Goal: Task Accomplishment & Management: Manage account settings

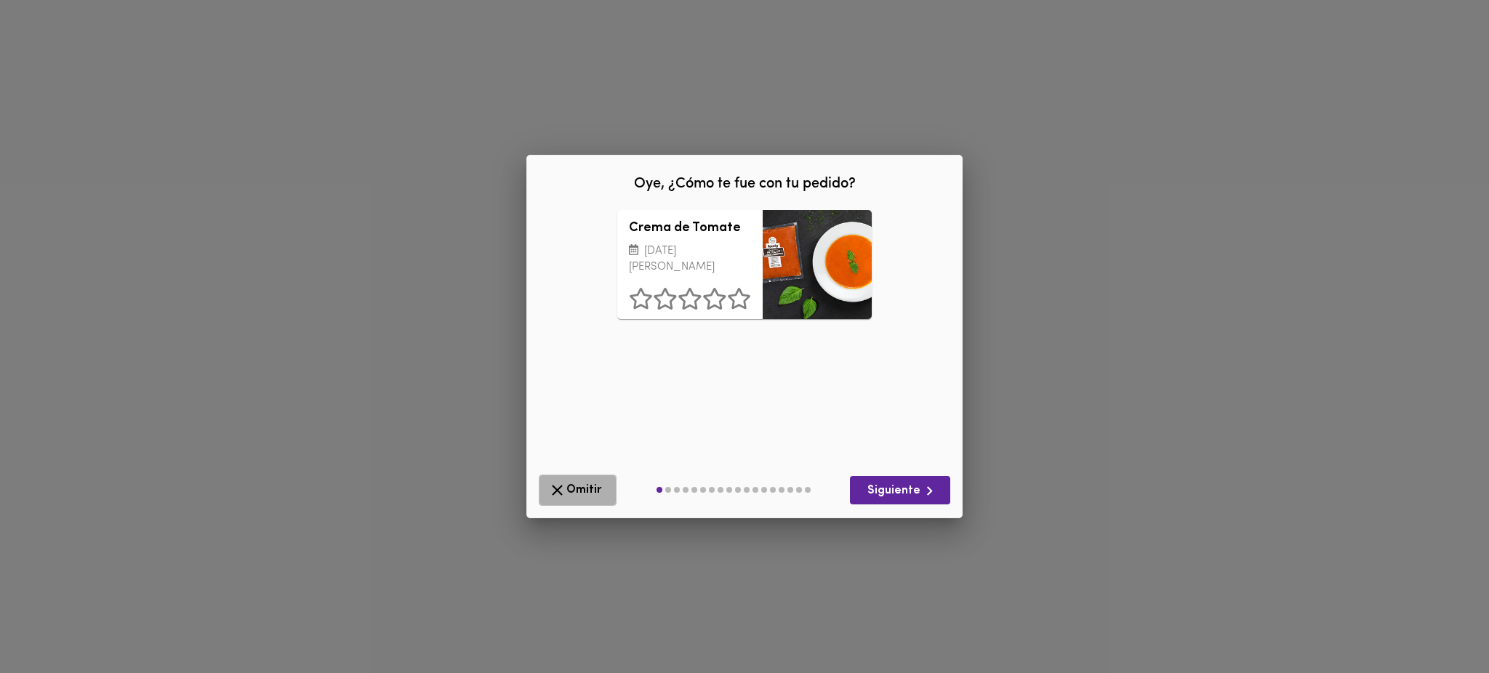
click at [580, 484] on span "Omitir" at bounding box center [577, 490] width 59 height 18
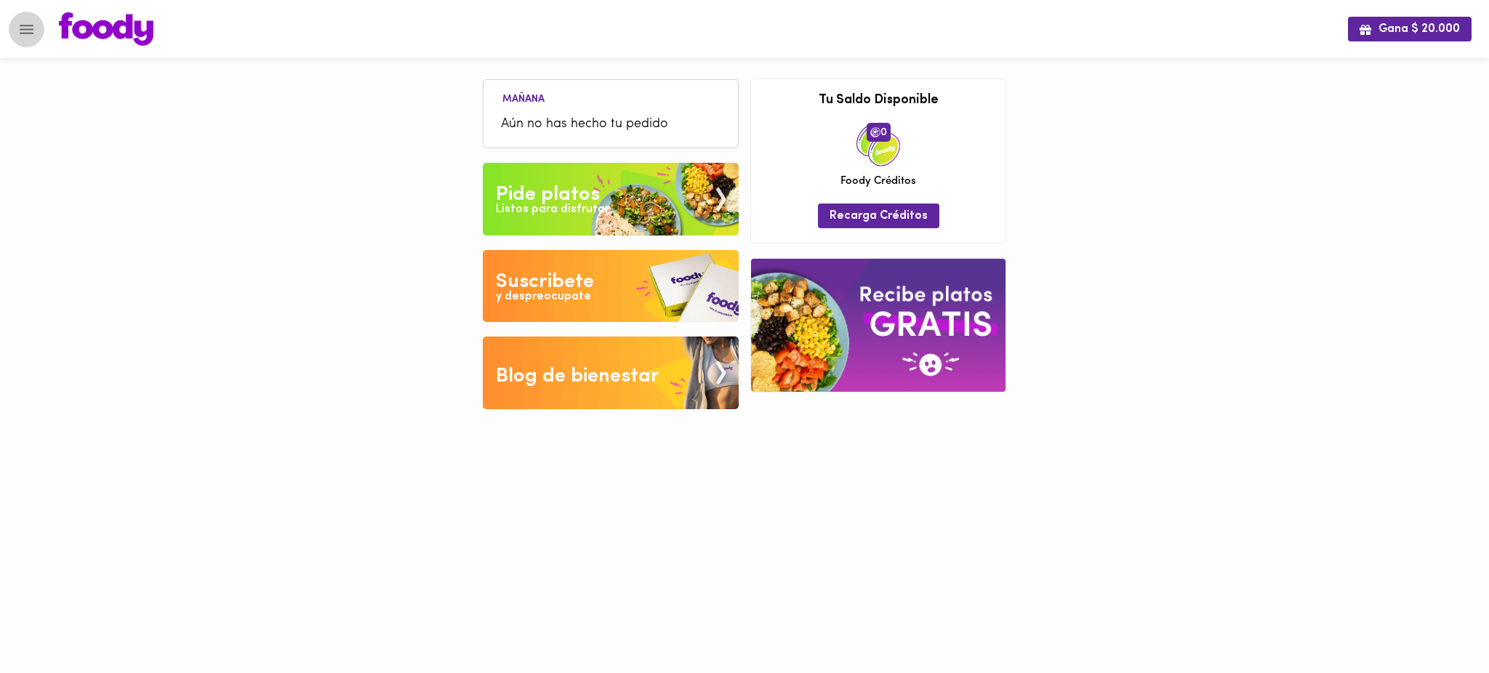
click at [25, 28] on icon "Menu" at bounding box center [26, 29] width 18 height 18
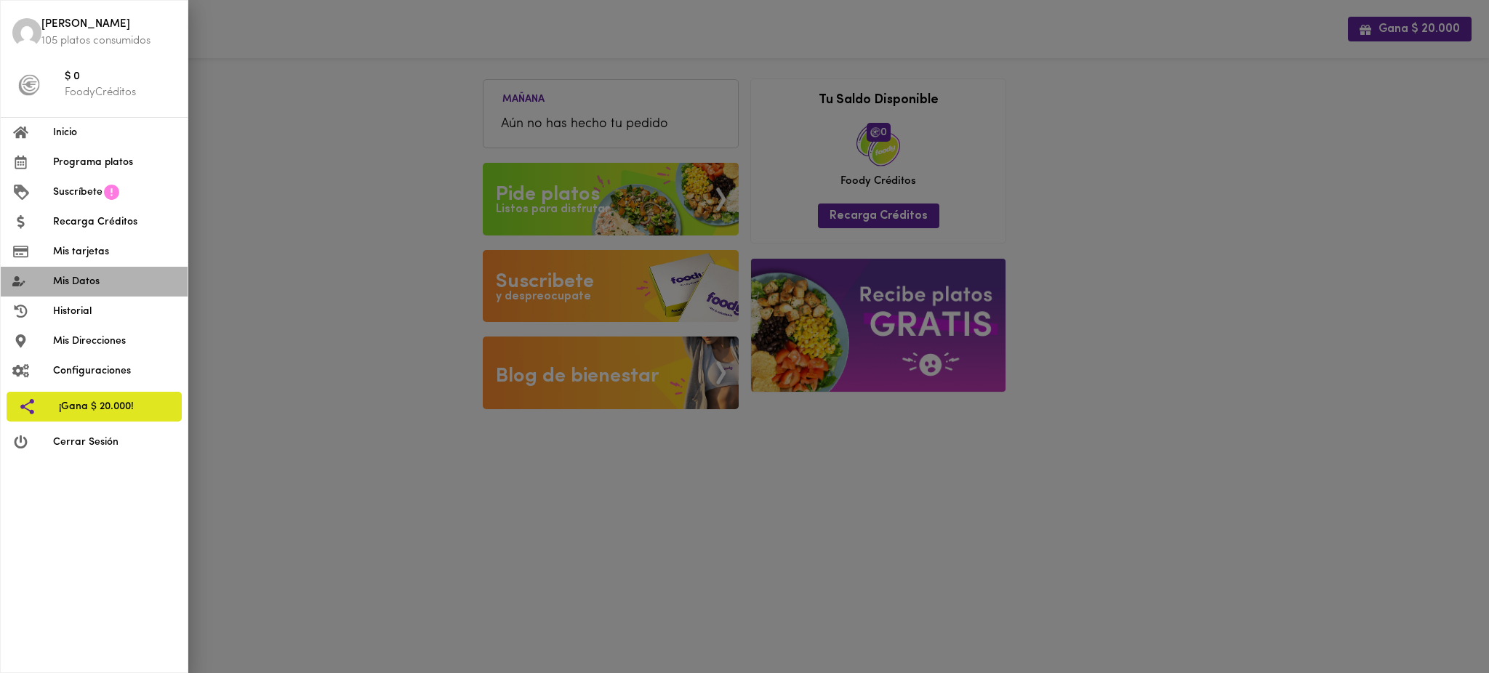
click at [108, 285] on span "Mis Datos" at bounding box center [114, 281] width 123 height 15
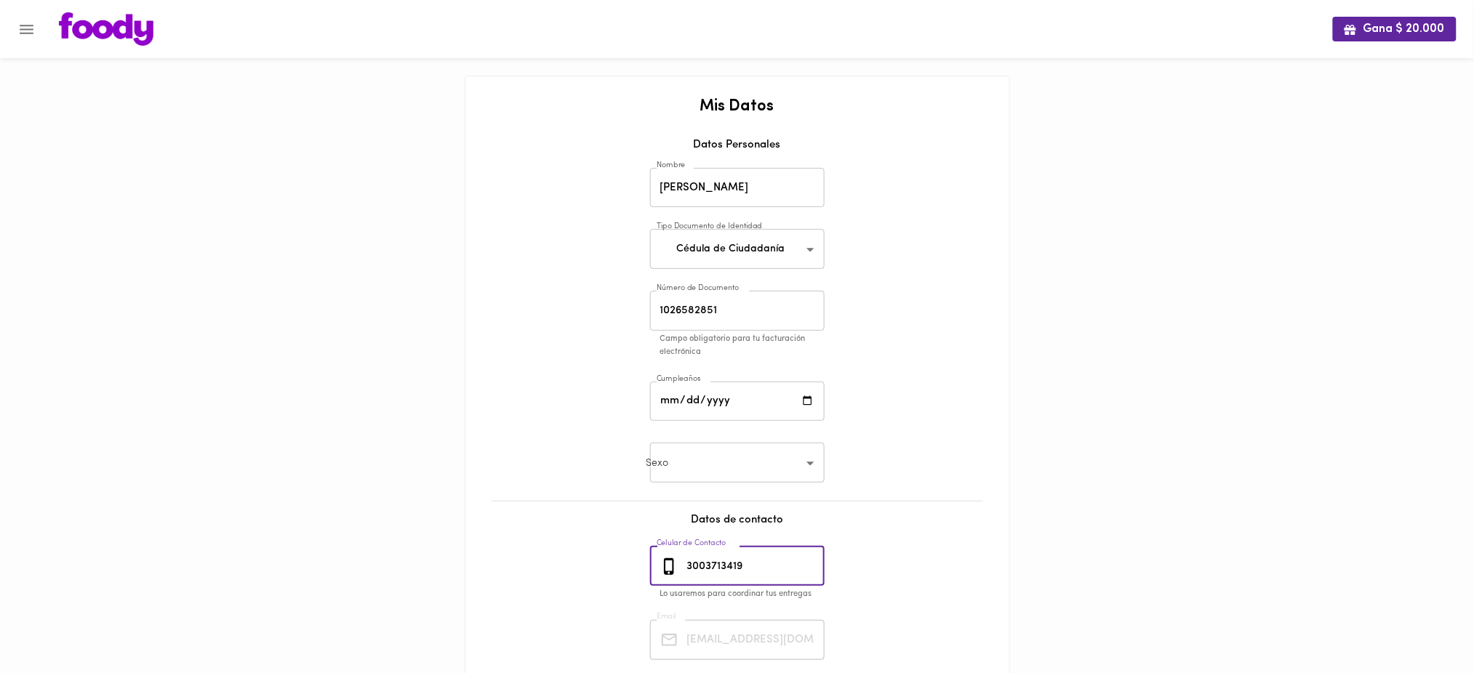
drag, startPoint x: 761, startPoint y: 566, endPoint x: 600, endPoint y: 542, distance: 163.2
click at [600, 542] on div "Mis Datos Datos Personales Nombre Mateo Cardenas Nombre Tipo Documento de Ident…" at bounding box center [737, 436] width 515 height 676
click at [22, 28] on icon "Menu" at bounding box center [26, 29] width 18 height 18
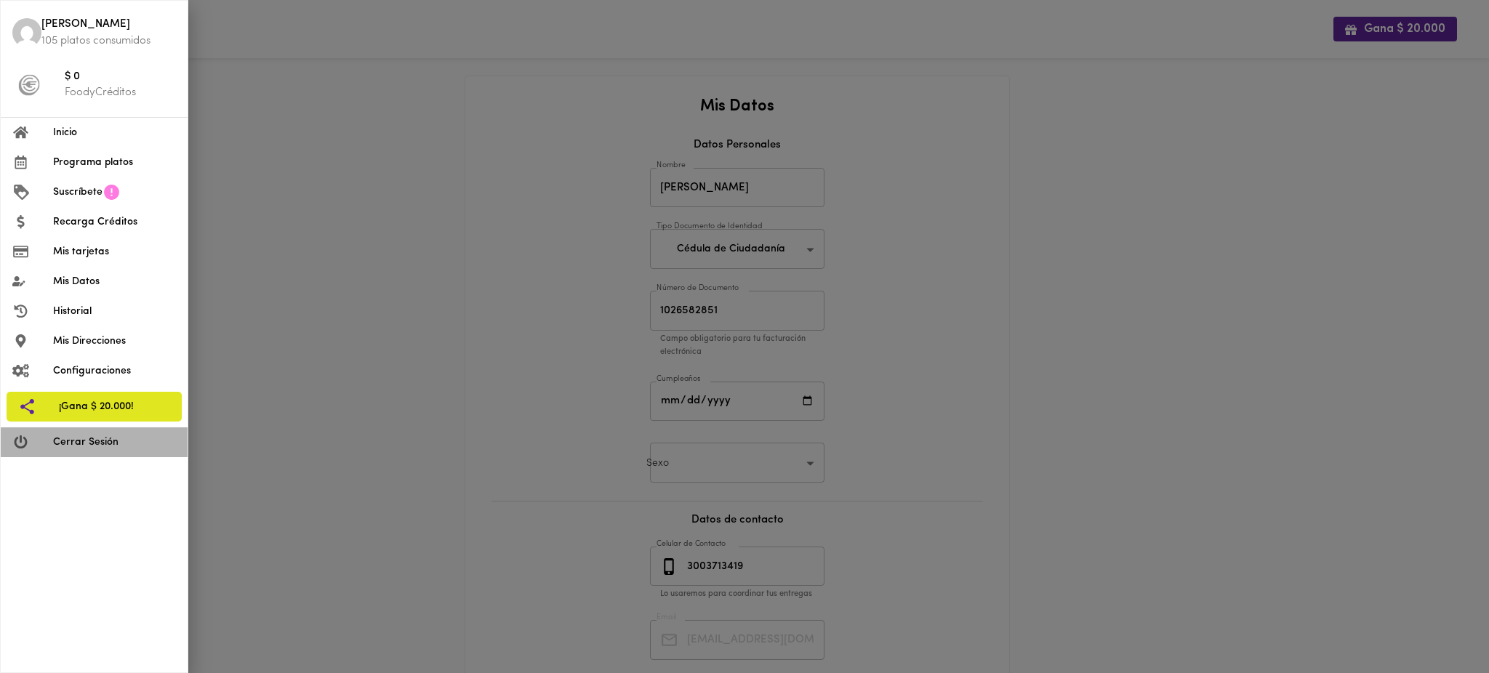
click at [77, 441] on span "Cerrar Sesión" at bounding box center [114, 442] width 123 height 15
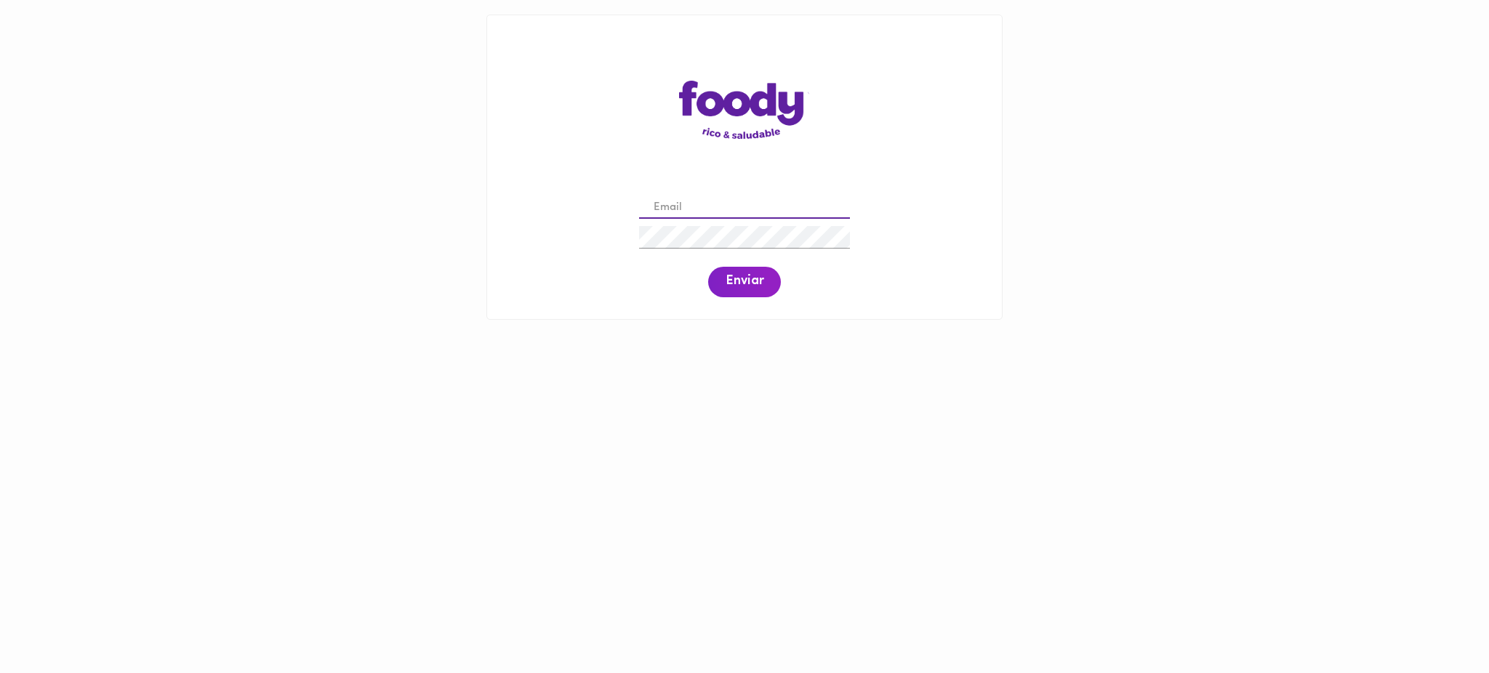
click at [710, 202] on input "email" at bounding box center [744, 208] width 211 height 23
paste input "[EMAIL_ADDRESS][DOMAIN_NAME]"
type input "[EMAIL_ADDRESS][DOMAIN_NAME]"
click at [740, 284] on span "Enviar" at bounding box center [745, 282] width 38 height 16
